Goal: Information Seeking & Learning: Find specific page/section

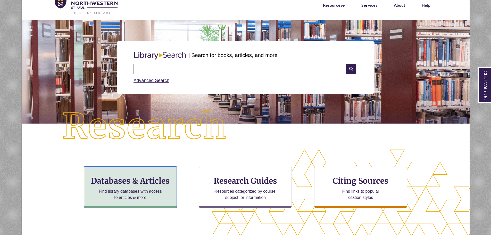
click at [150, 184] on h3 "Databases & Articles" at bounding box center [130, 181] width 84 height 10
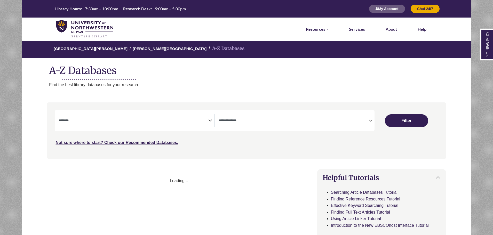
select select "Database Subject Filter"
select select "Database Types Filter"
select select "Database Subject Filter"
select select "Database Types Filter"
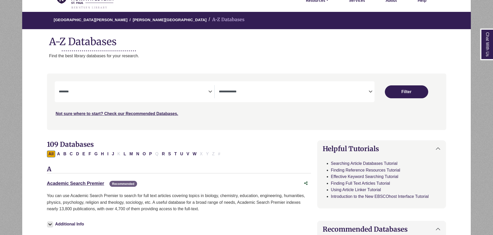
scroll to position [52, 0]
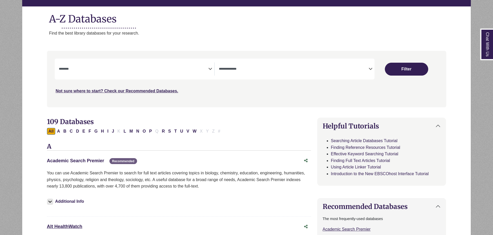
click at [58, 161] on link "Academic Search Premier This link opens in a new window" at bounding box center [75, 160] width 57 height 5
